Goal: Transaction & Acquisition: Download file/media

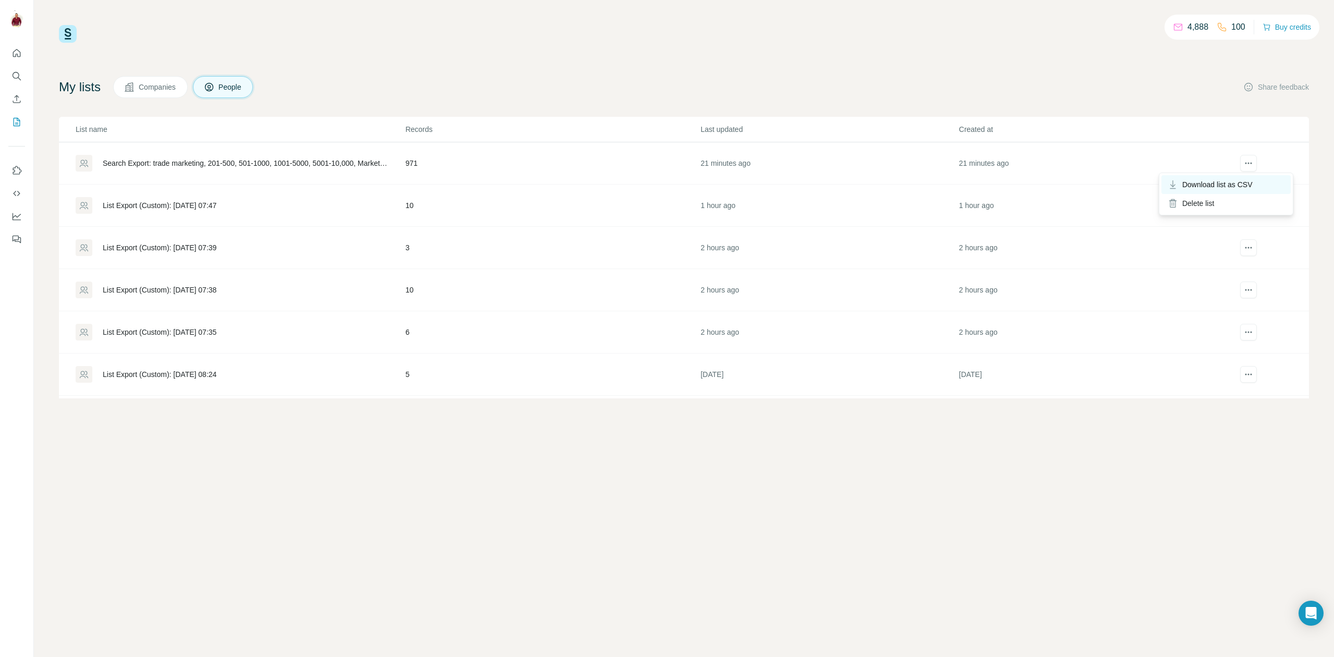
click at [1235, 182] on span "Download list as CSV" at bounding box center [1217, 184] width 70 height 10
